Goal: Transaction & Acquisition: Purchase product/service

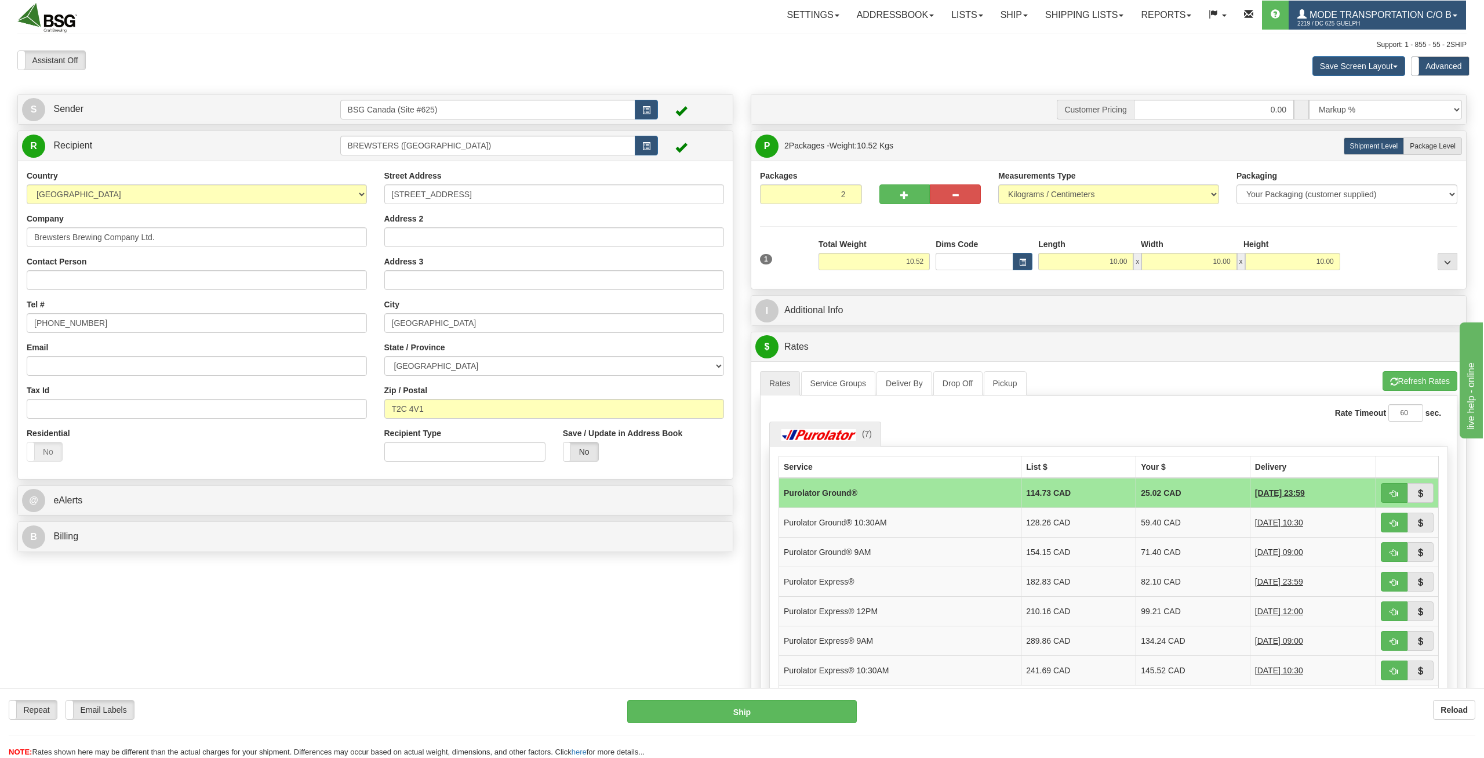
click at [1377, 12] on span "Mode Transportation c/o B" at bounding box center [1379, 15] width 145 height 10
click at [1361, 68] on span at bounding box center [1364, 70] width 8 height 8
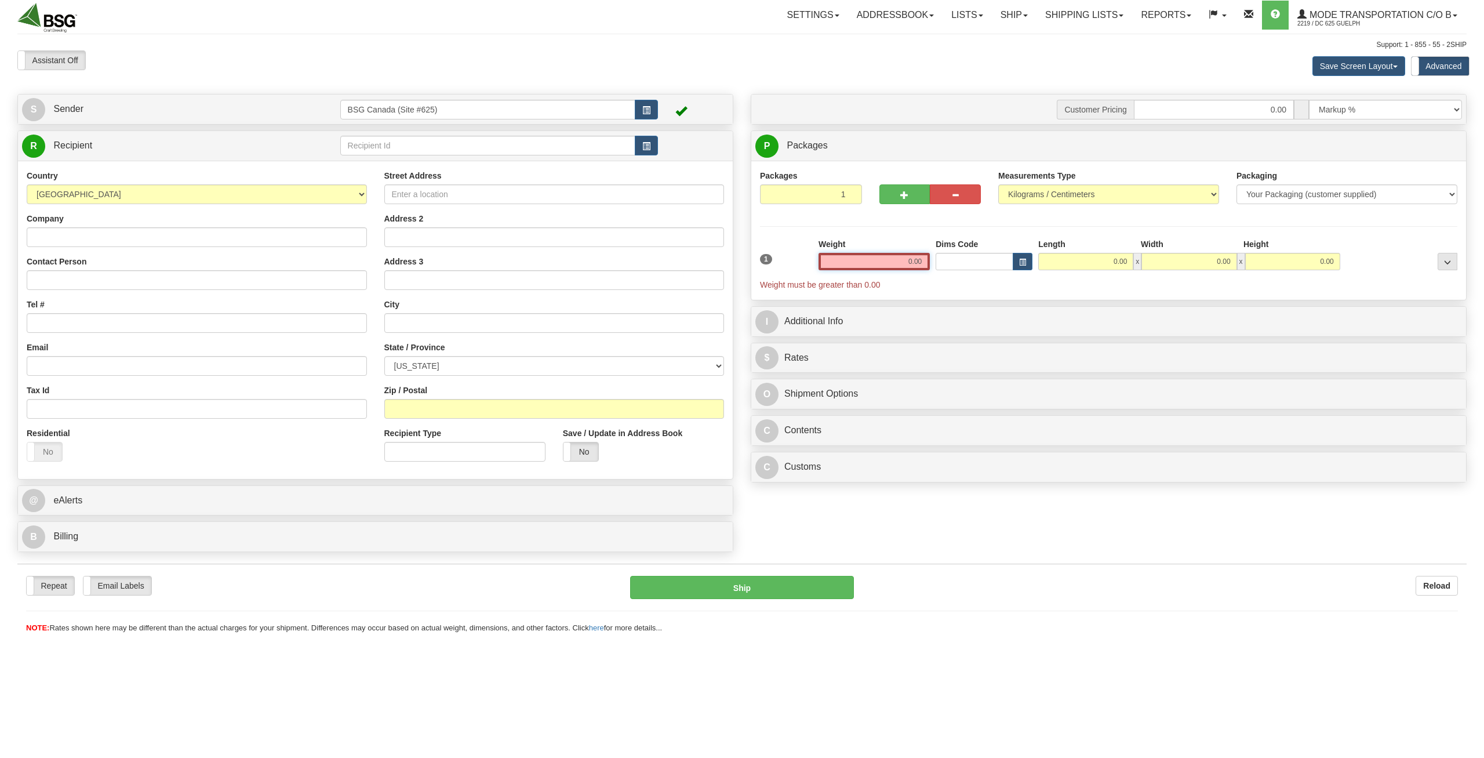
click at [901, 259] on input "0.00" at bounding box center [874, 261] width 111 height 17
paste input "10.5151"
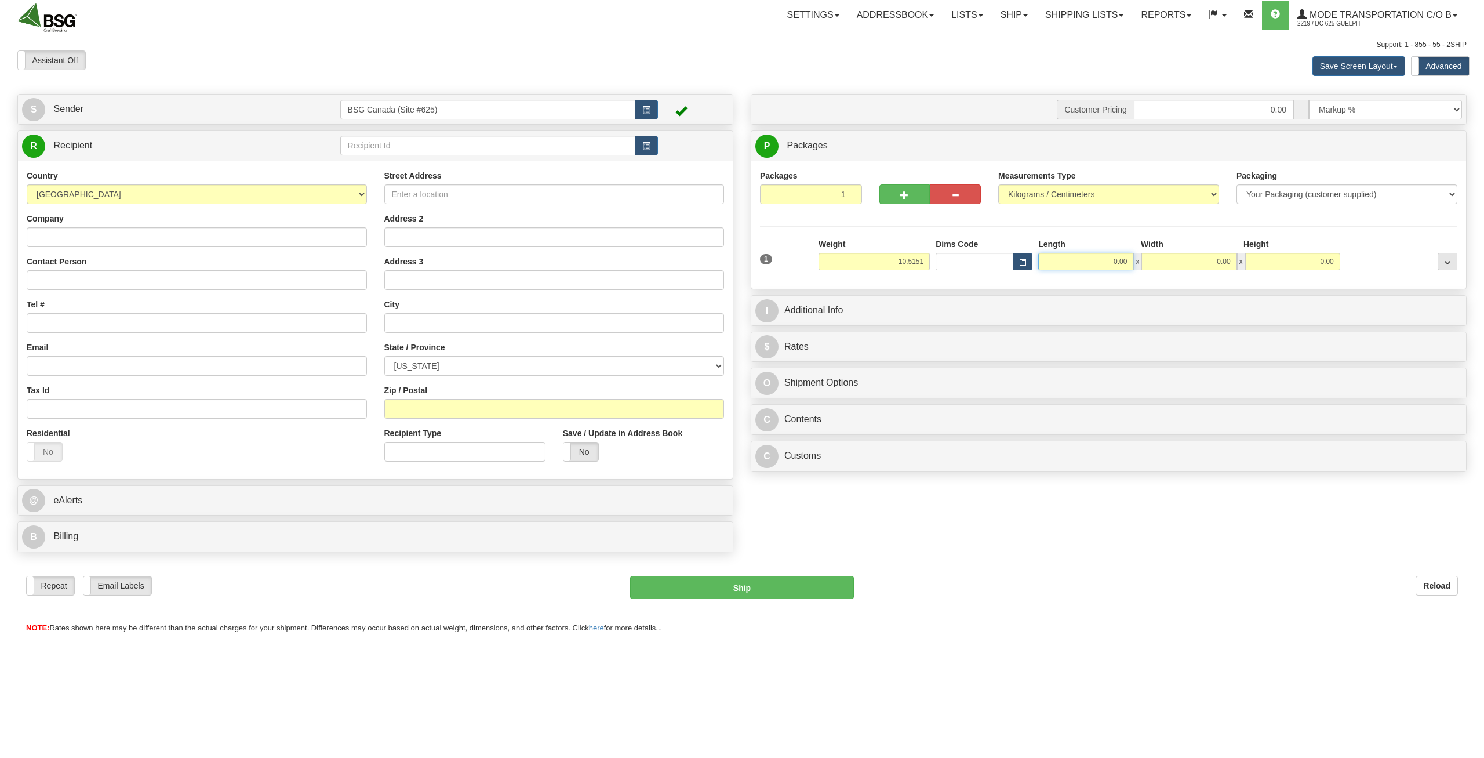
type input "10.52"
click at [1070, 261] on input "0.00" at bounding box center [1085, 261] width 95 height 17
type input "10.00"
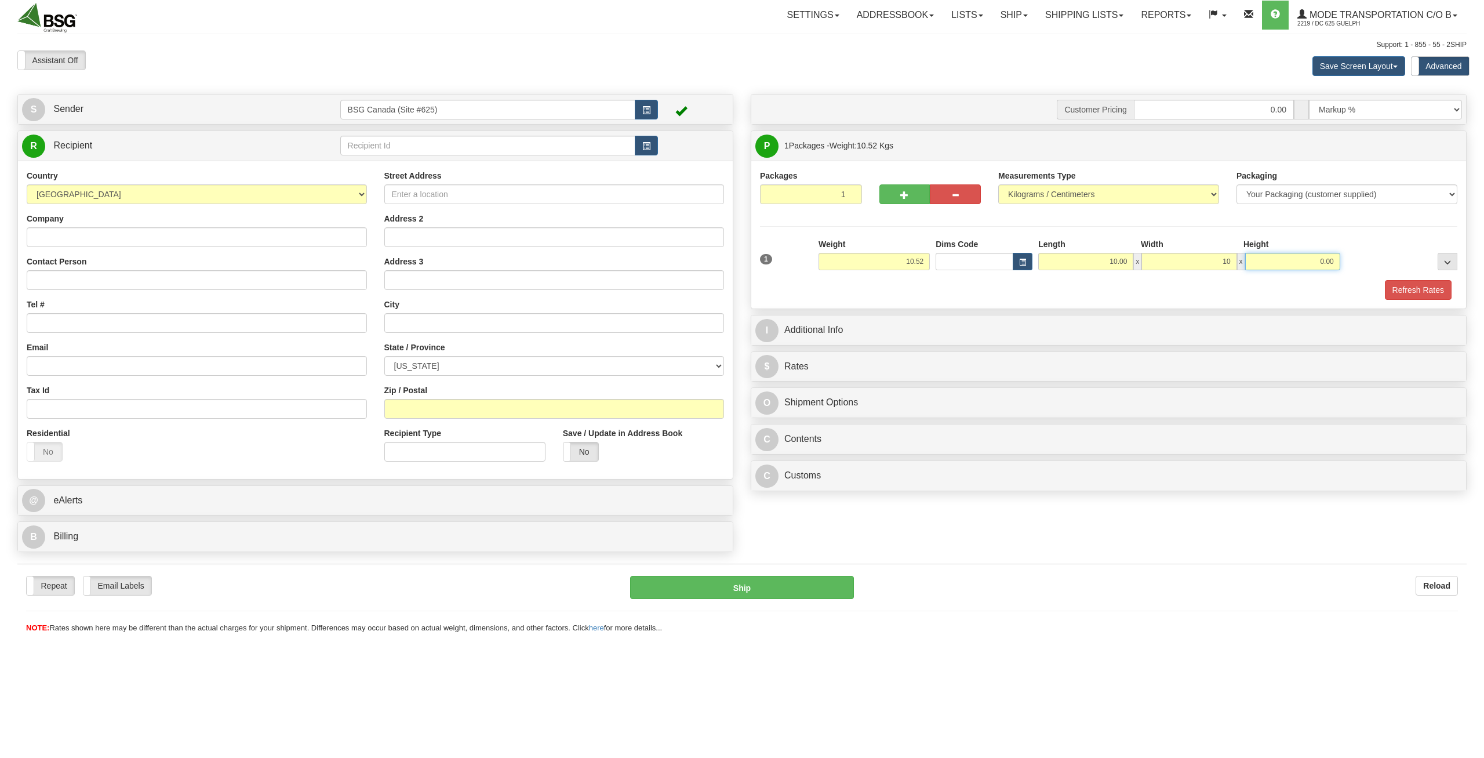
type input "10.00"
click at [458, 155] on input "text" at bounding box center [488, 146] width 296 height 20
click at [461, 161] on div "LILLOOET BREWING CO" at bounding box center [485, 164] width 284 height 13
type input "LILLOOET BREWING CO"
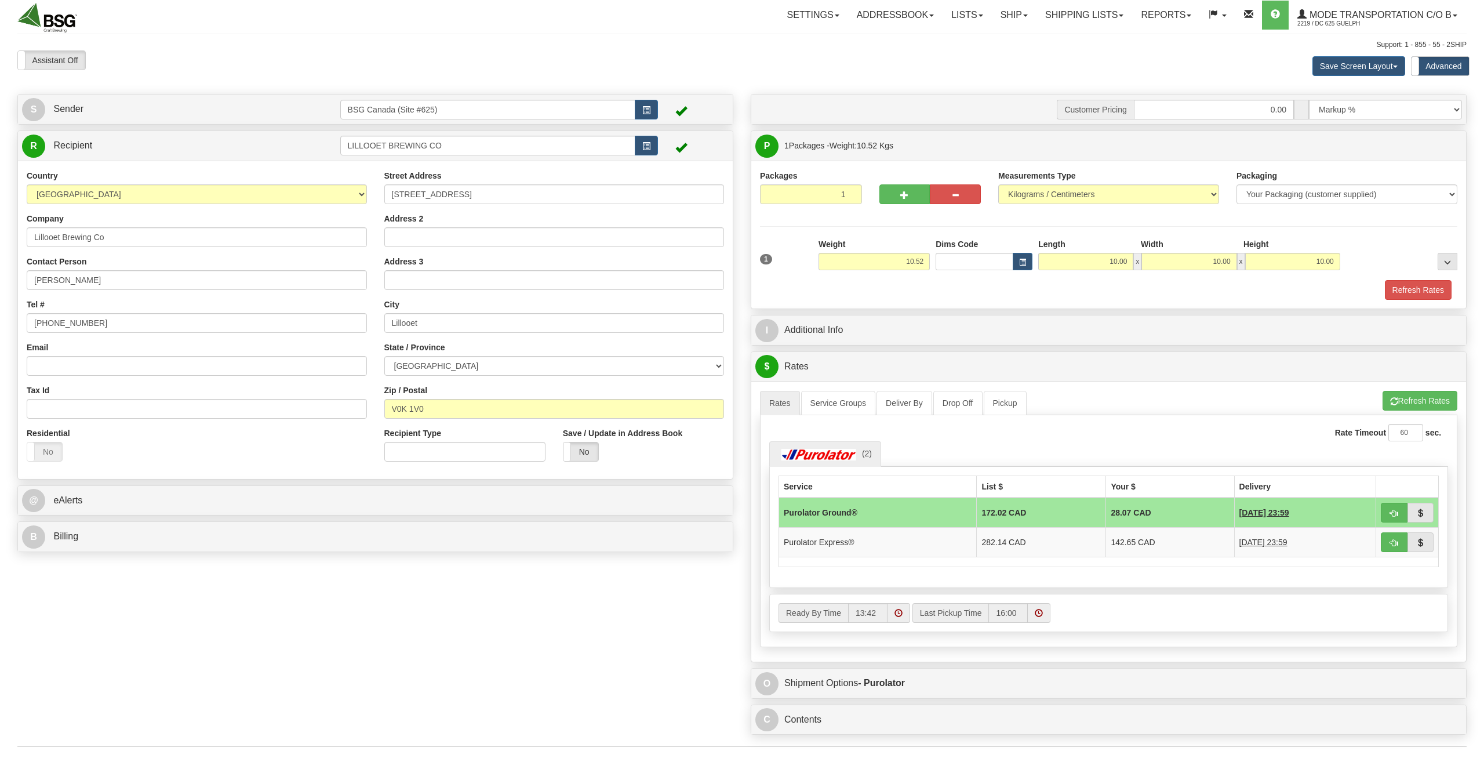
click at [1098, 290] on div "Refresh Rates" at bounding box center [1108, 290] width 703 height 20
